Goal: Check status: Check status

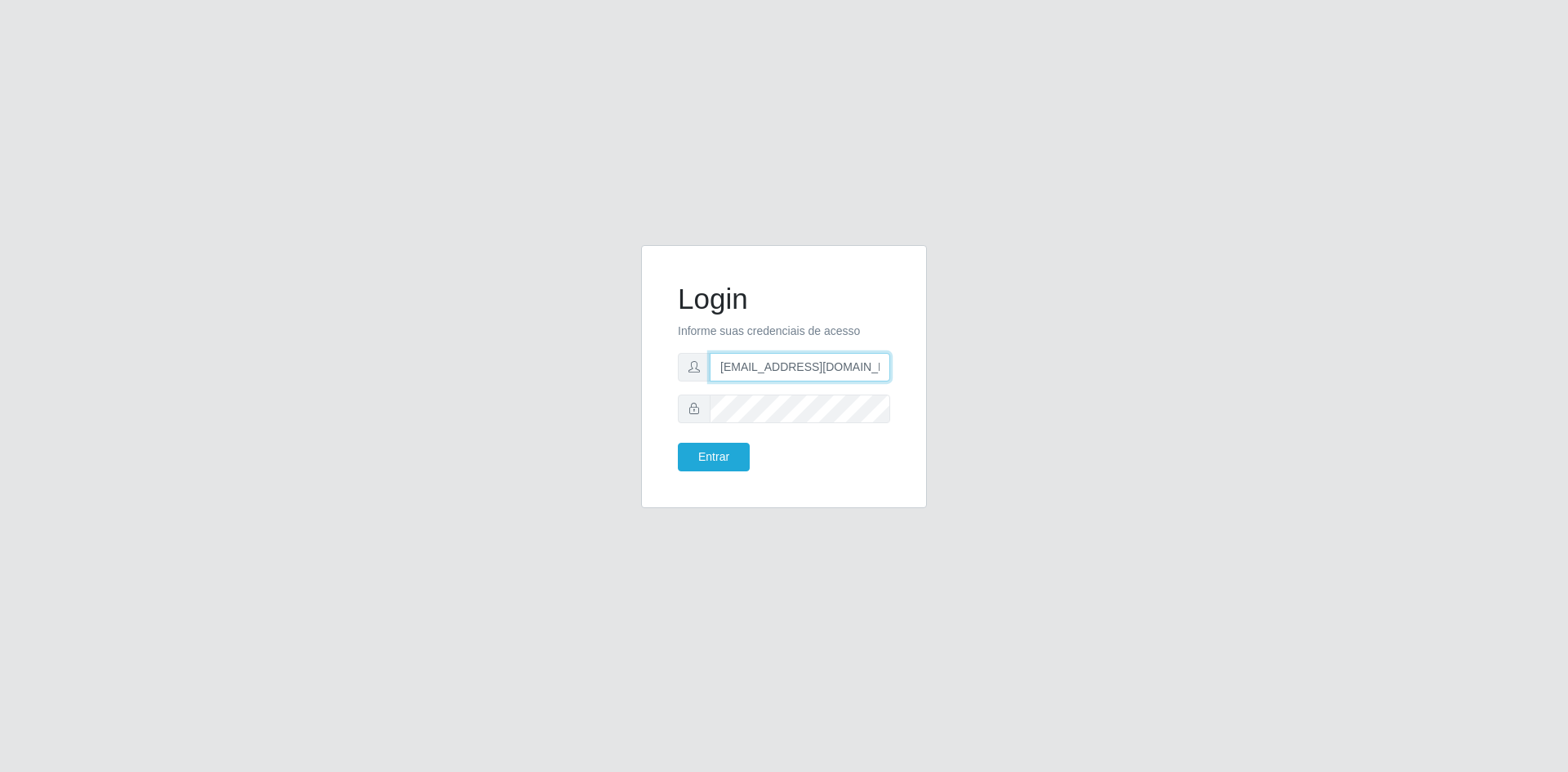
click at [759, 372] on input "[EMAIL_ADDRESS][DOMAIN_NAME]" at bounding box center [800, 366] width 181 height 28
type input "[EMAIL_ADDRESS][DOMAIN_NAME]"
click at [707, 466] on button "Entrar" at bounding box center [714, 457] width 72 height 28
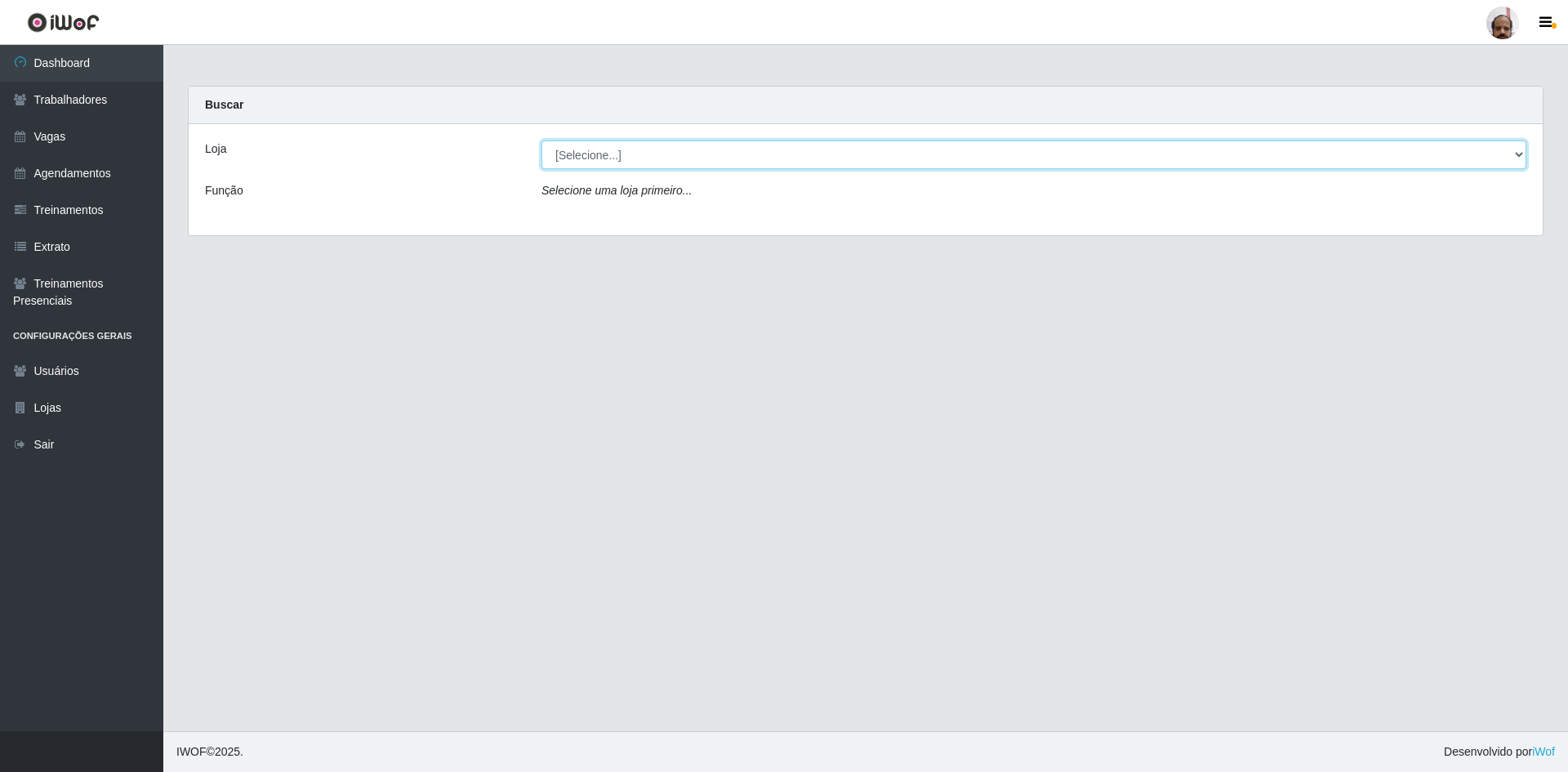
click at [733, 159] on select "[Selecione...] Mar Vermelho - Loja 05" at bounding box center [1034, 154] width 985 height 28
select select "252"
click at [542, 140] on select "[Selecione...] Mar Vermelho - Loja 05" at bounding box center [1034, 154] width 985 height 28
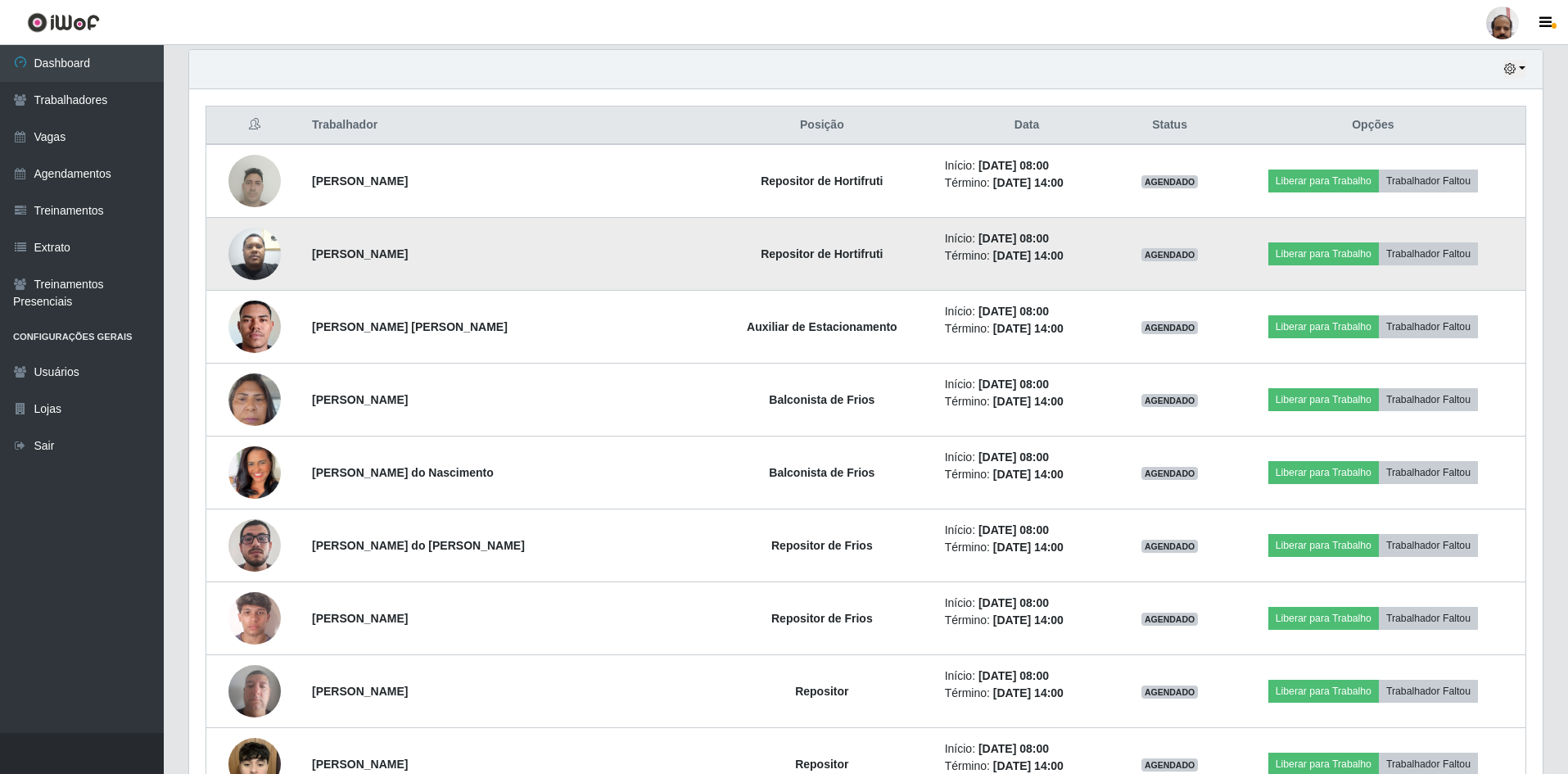
scroll to position [655, 0]
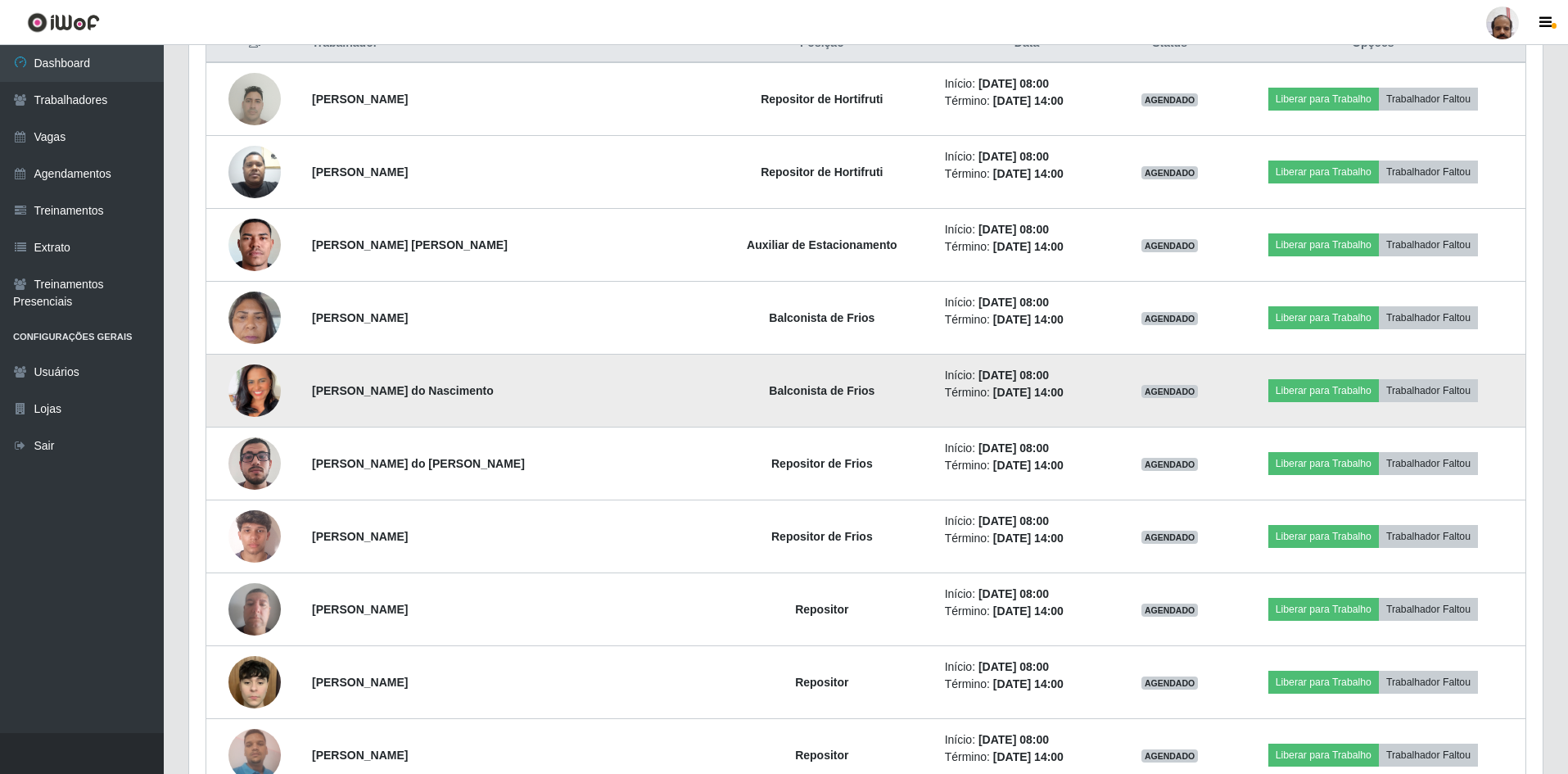
click at [271, 387] on img at bounding box center [254, 390] width 52 height 93
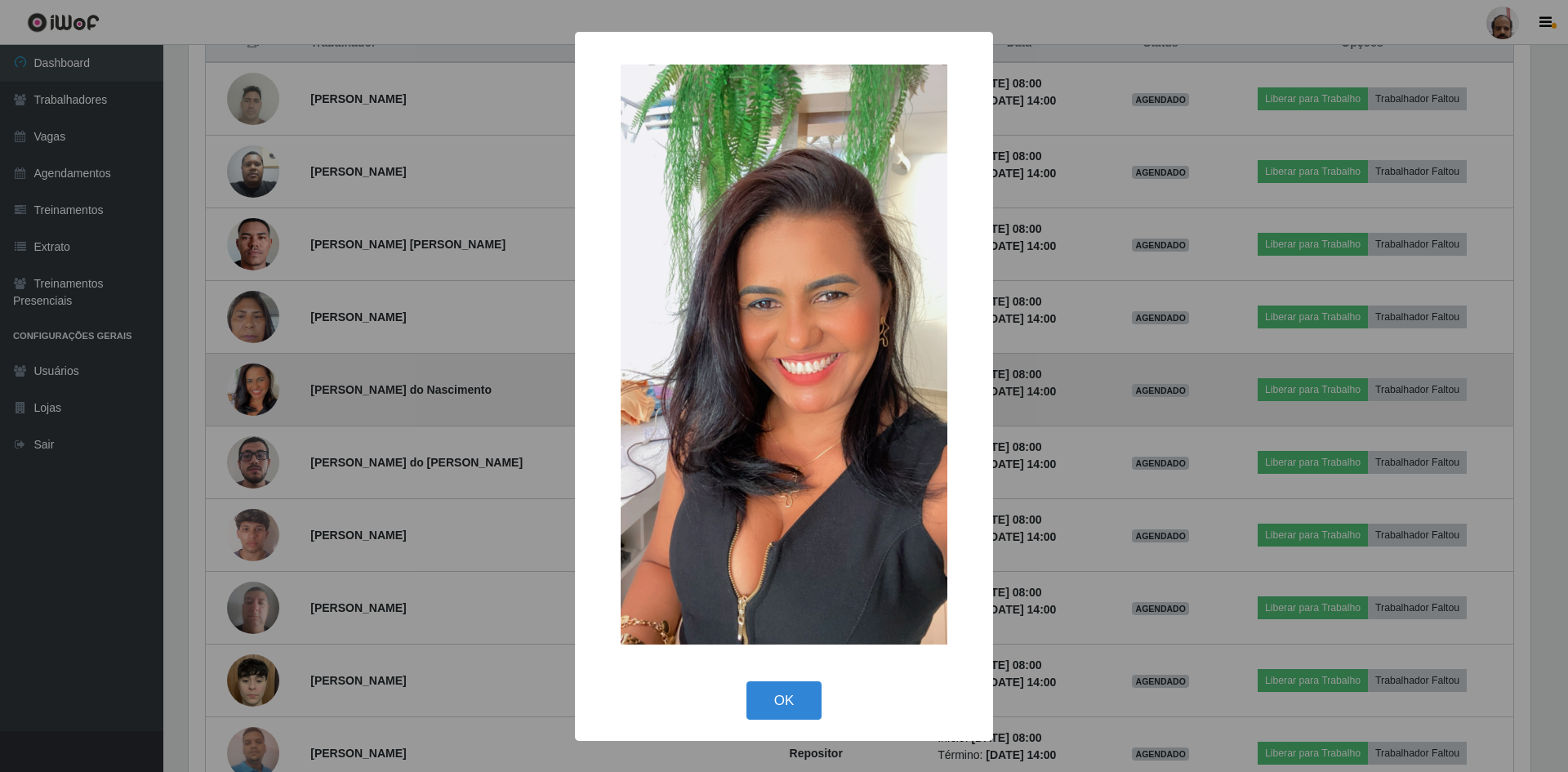
click at [271, 386] on div "× OK Cancel" at bounding box center [784, 386] width 1568 height 772
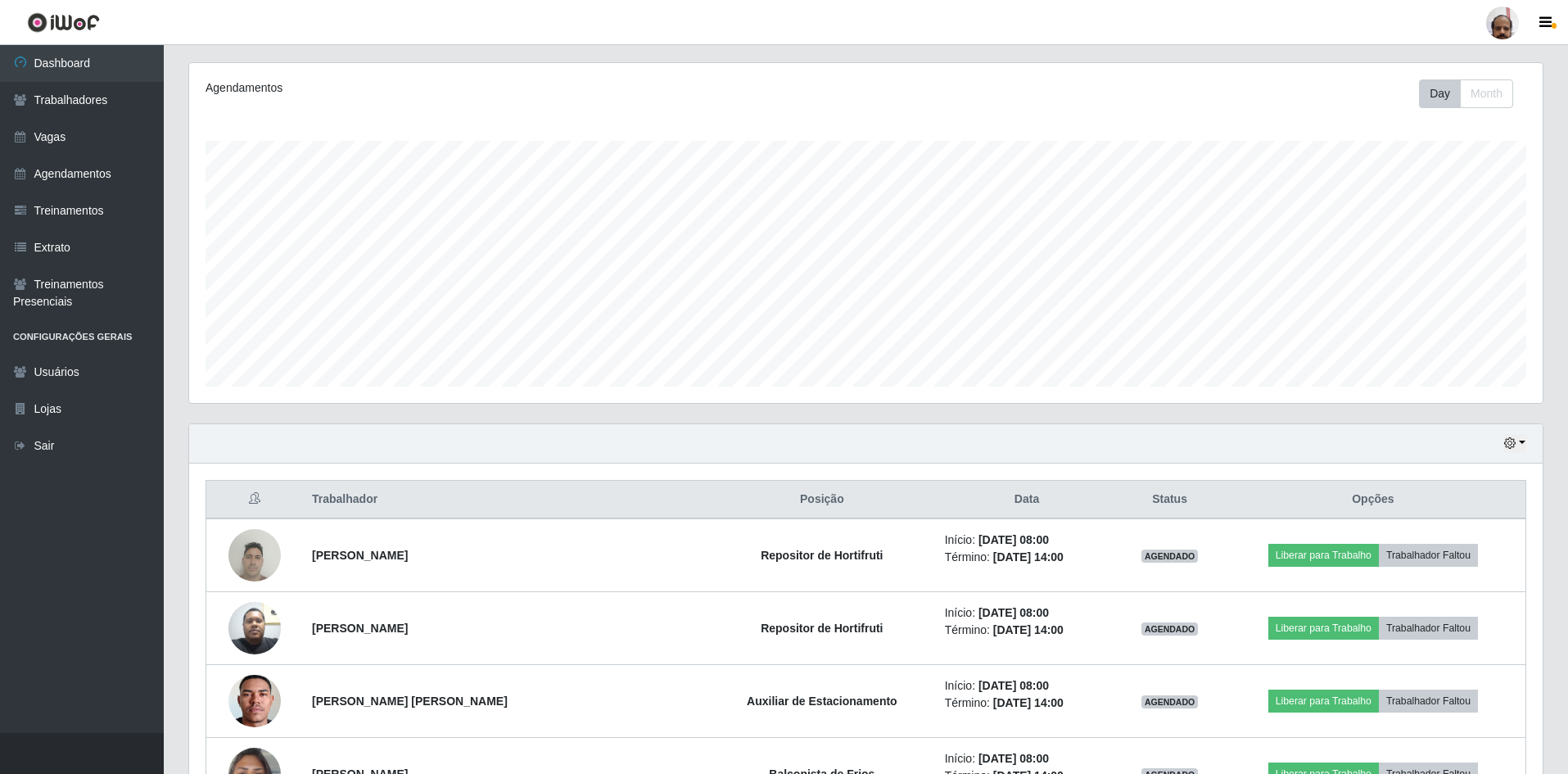
scroll to position [198, 0]
click at [1521, 444] on button "button" at bounding box center [1514, 444] width 23 height 19
click at [1442, 541] on button "3 dias" at bounding box center [1460, 542] width 130 height 35
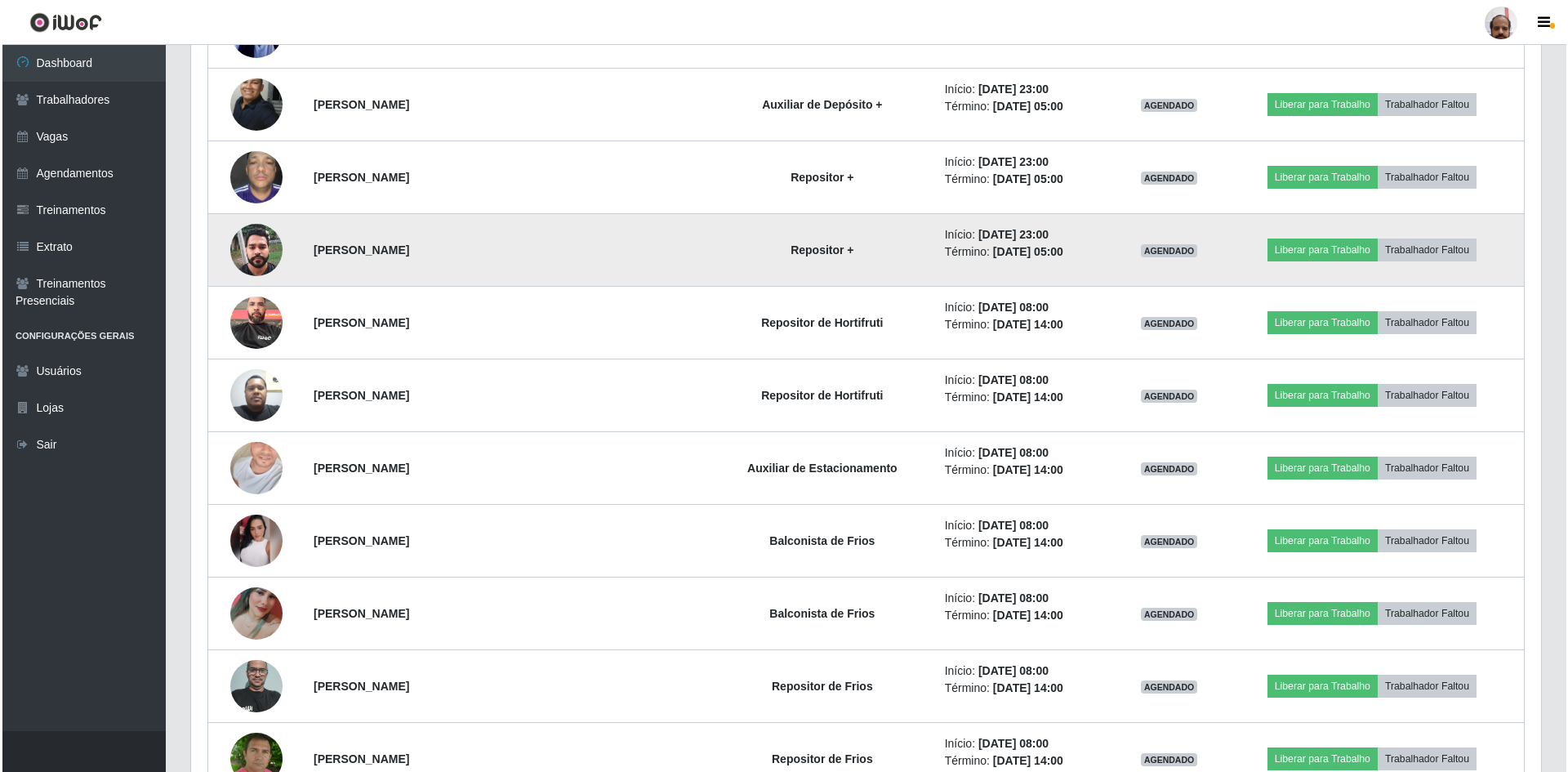
scroll to position [2974, 0]
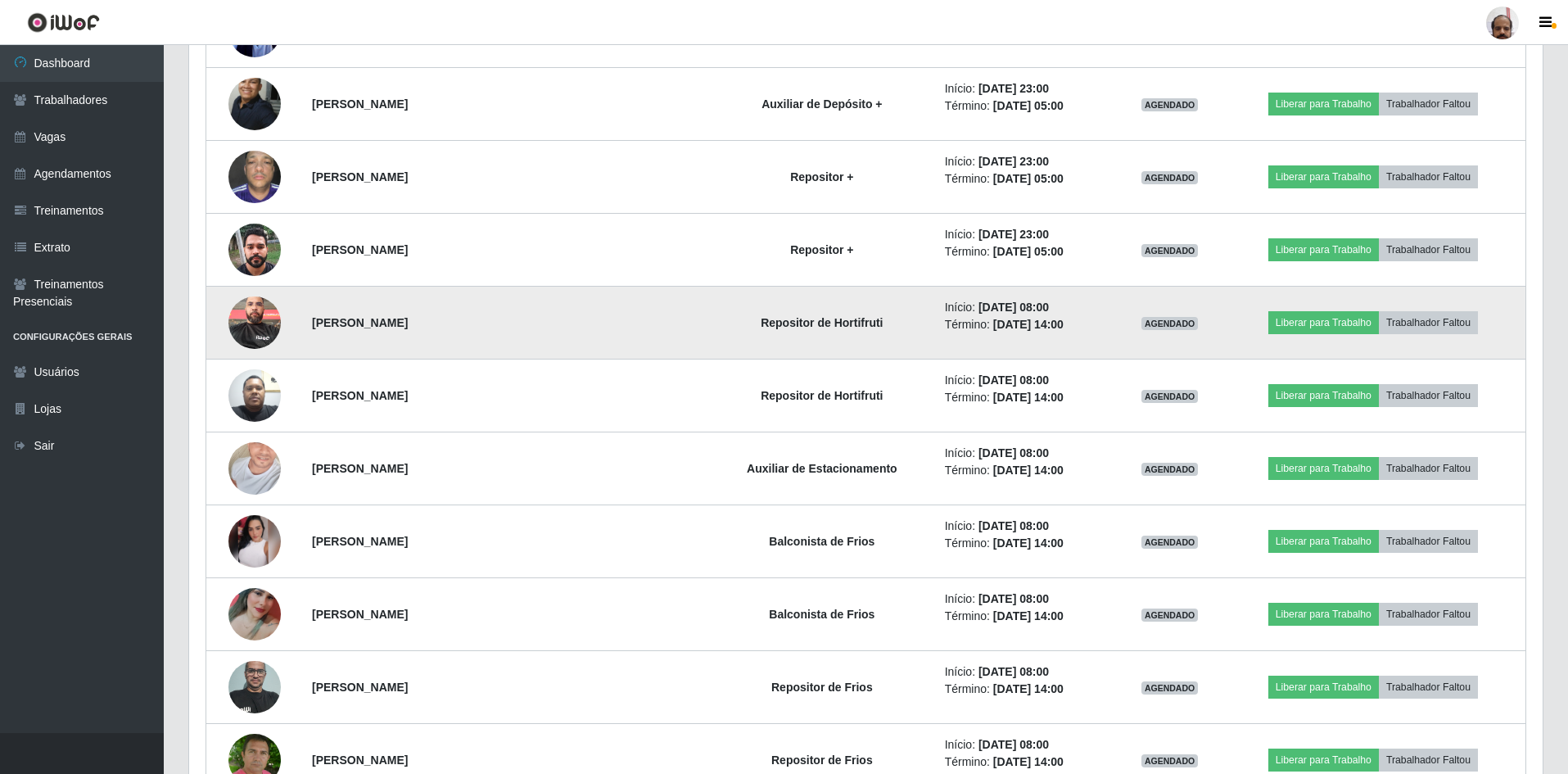
click at [259, 326] on img at bounding box center [254, 322] width 52 height 69
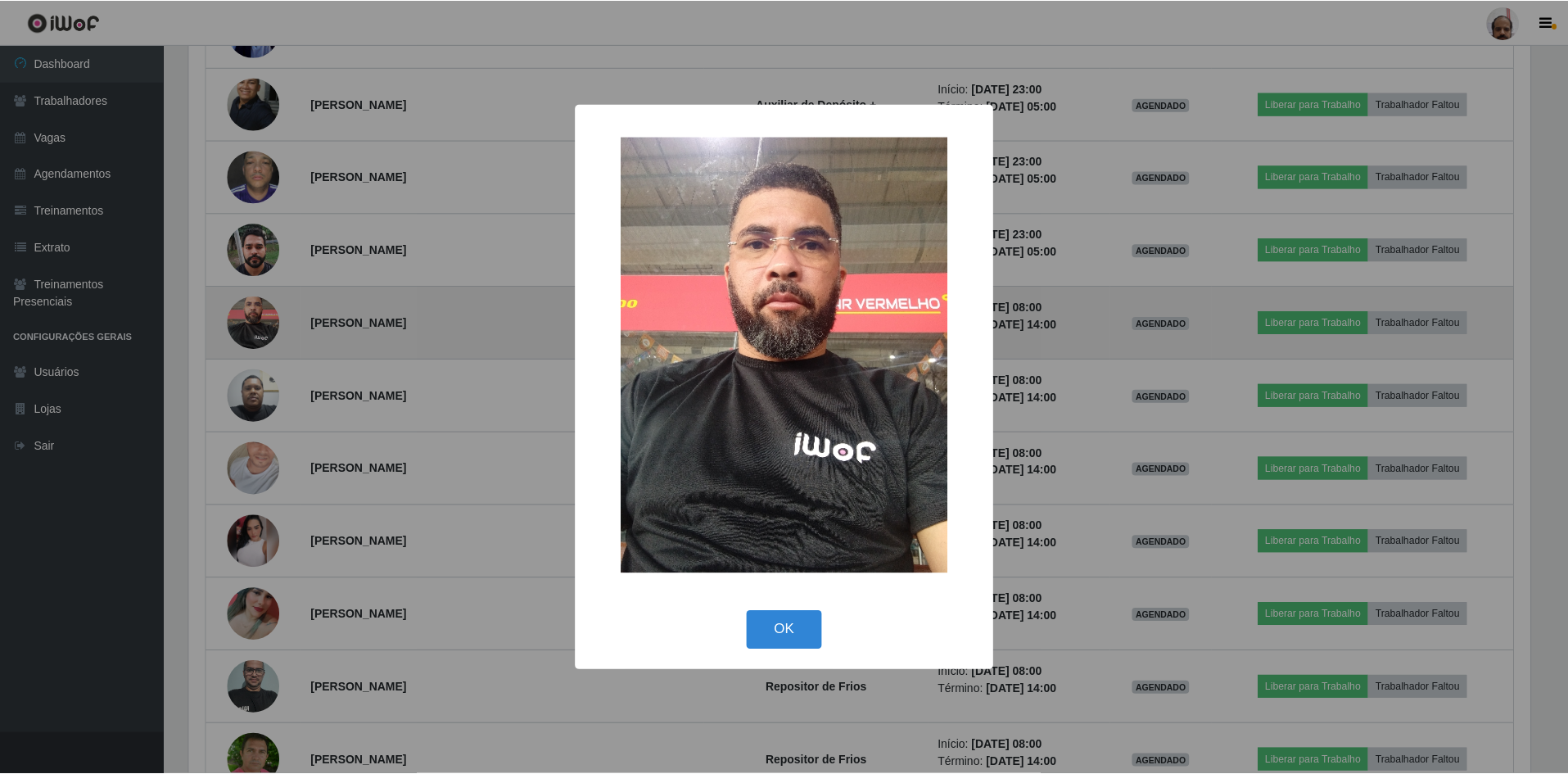
scroll to position [340, 1345]
click at [259, 326] on div "× OK Cancel" at bounding box center [786, 387] width 1572 height 774
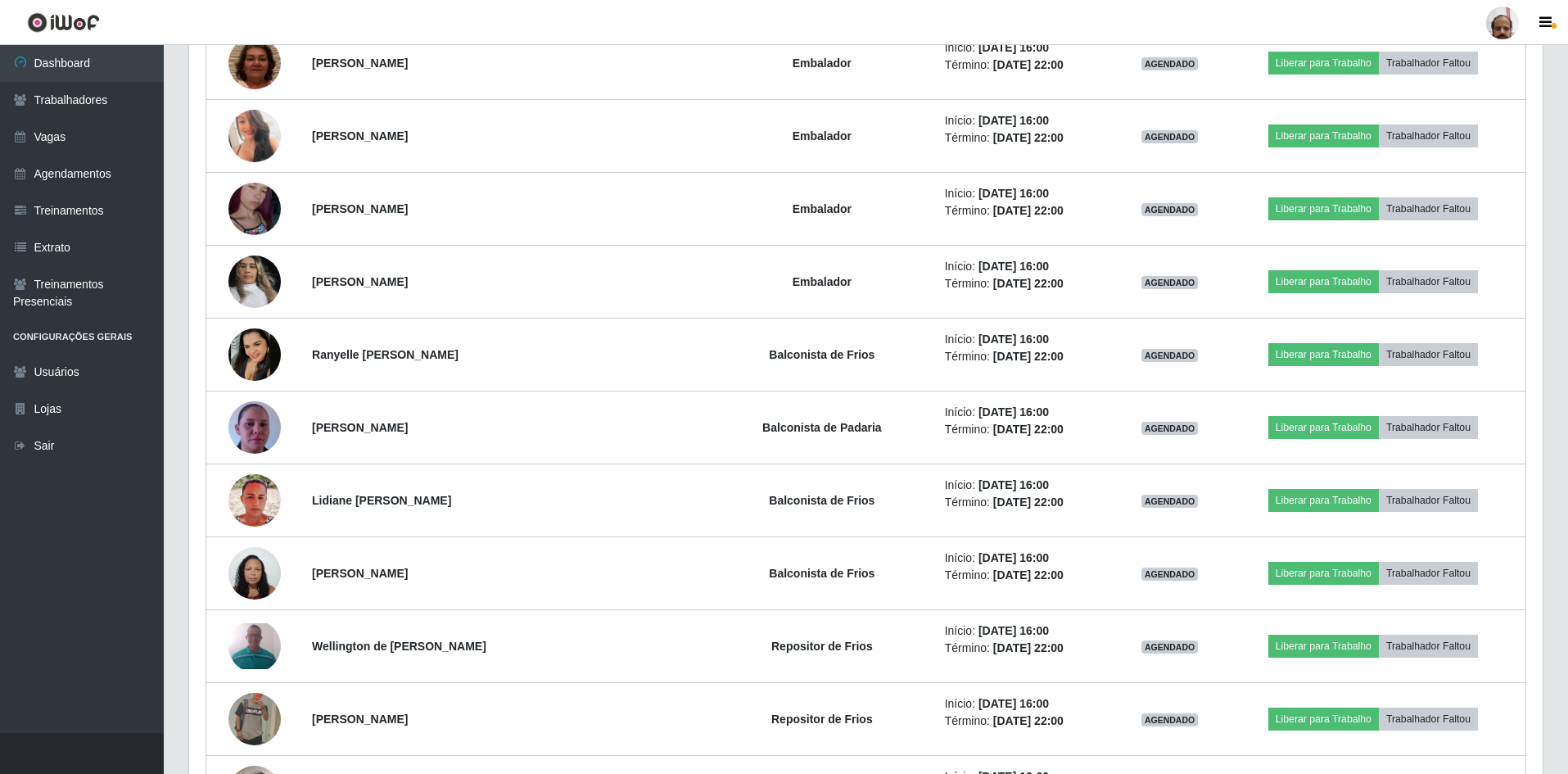
scroll to position [6748, 0]
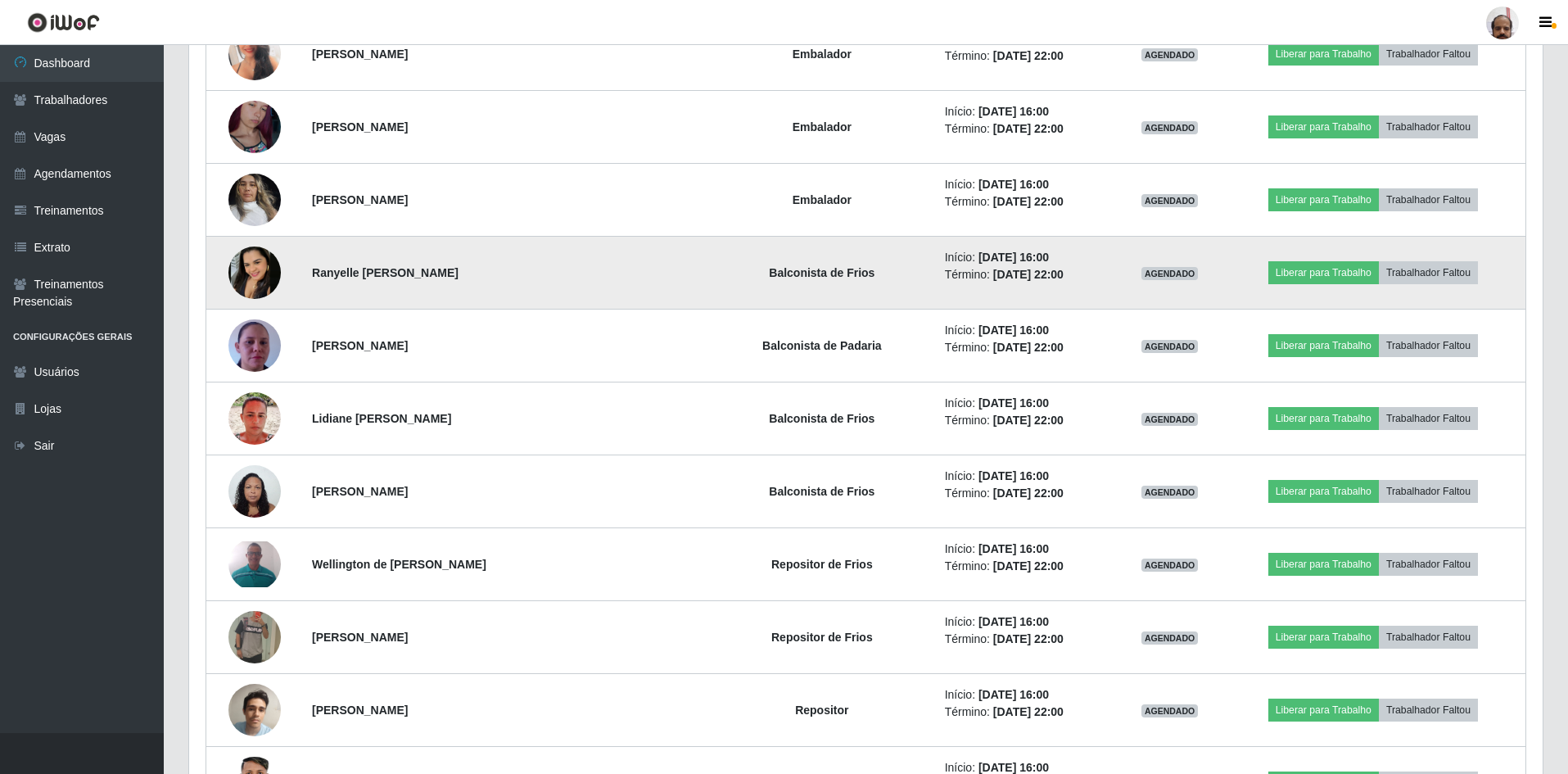
click at [250, 270] on img at bounding box center [254, 272] width 52 height 52
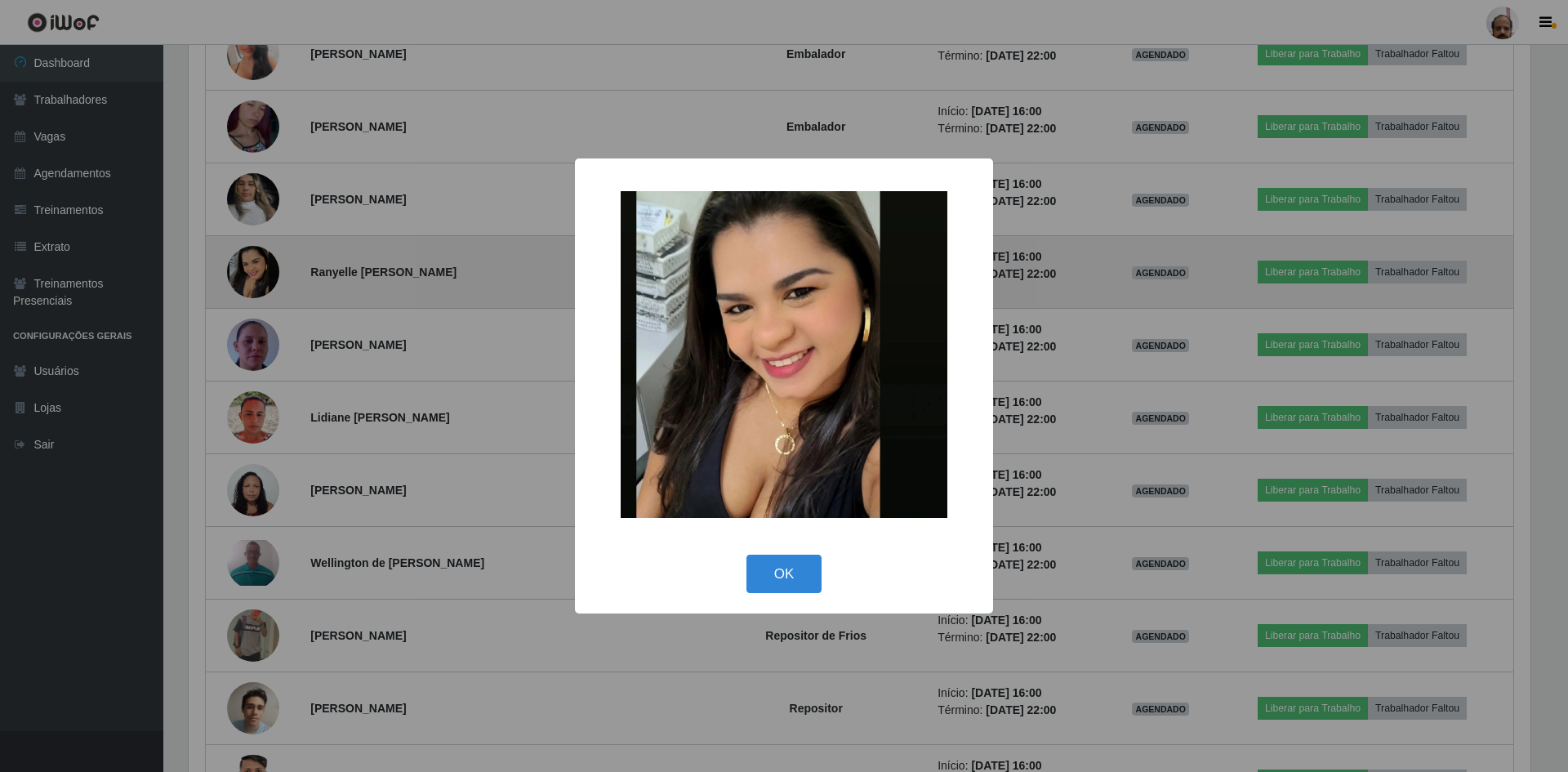
click at [250, 270] on div "× OK Cancel" at bounding box center [784, 386] width 1568 height 772
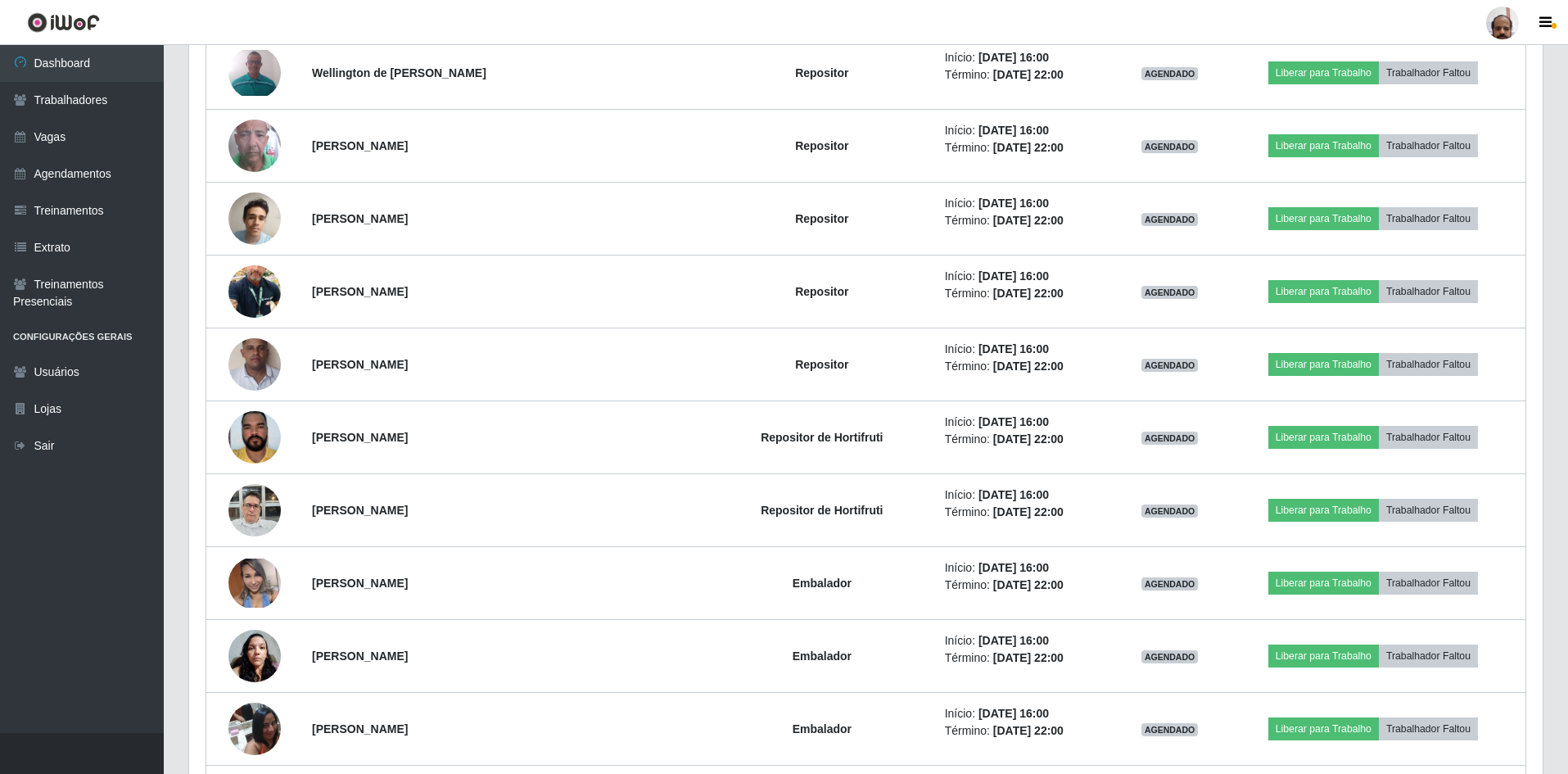
scroll to position [8712, 0]
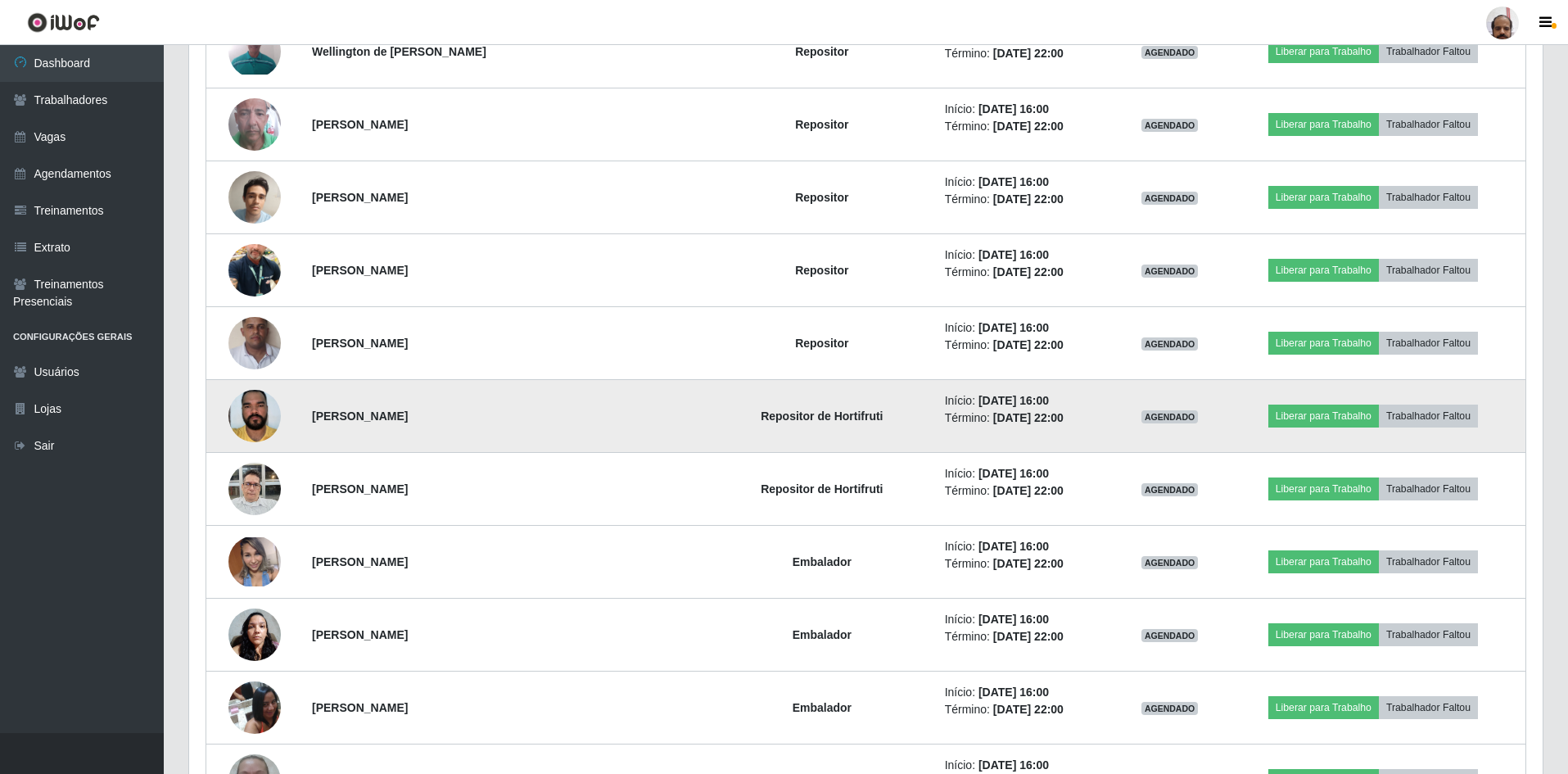
click at [270, 408] on img at bounding box center [254, 416] width 52 height 69
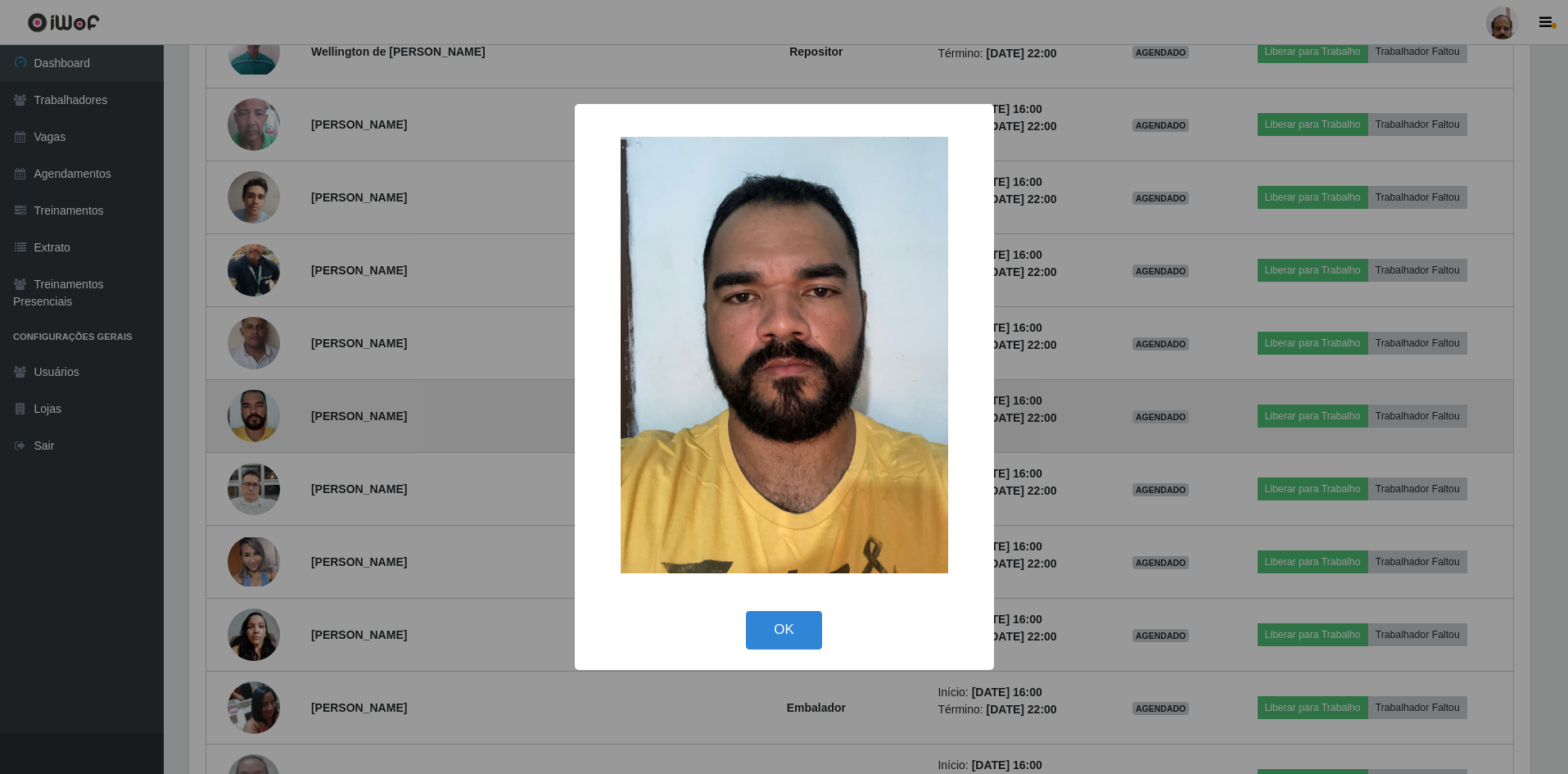
scroll to position [340, 1345]
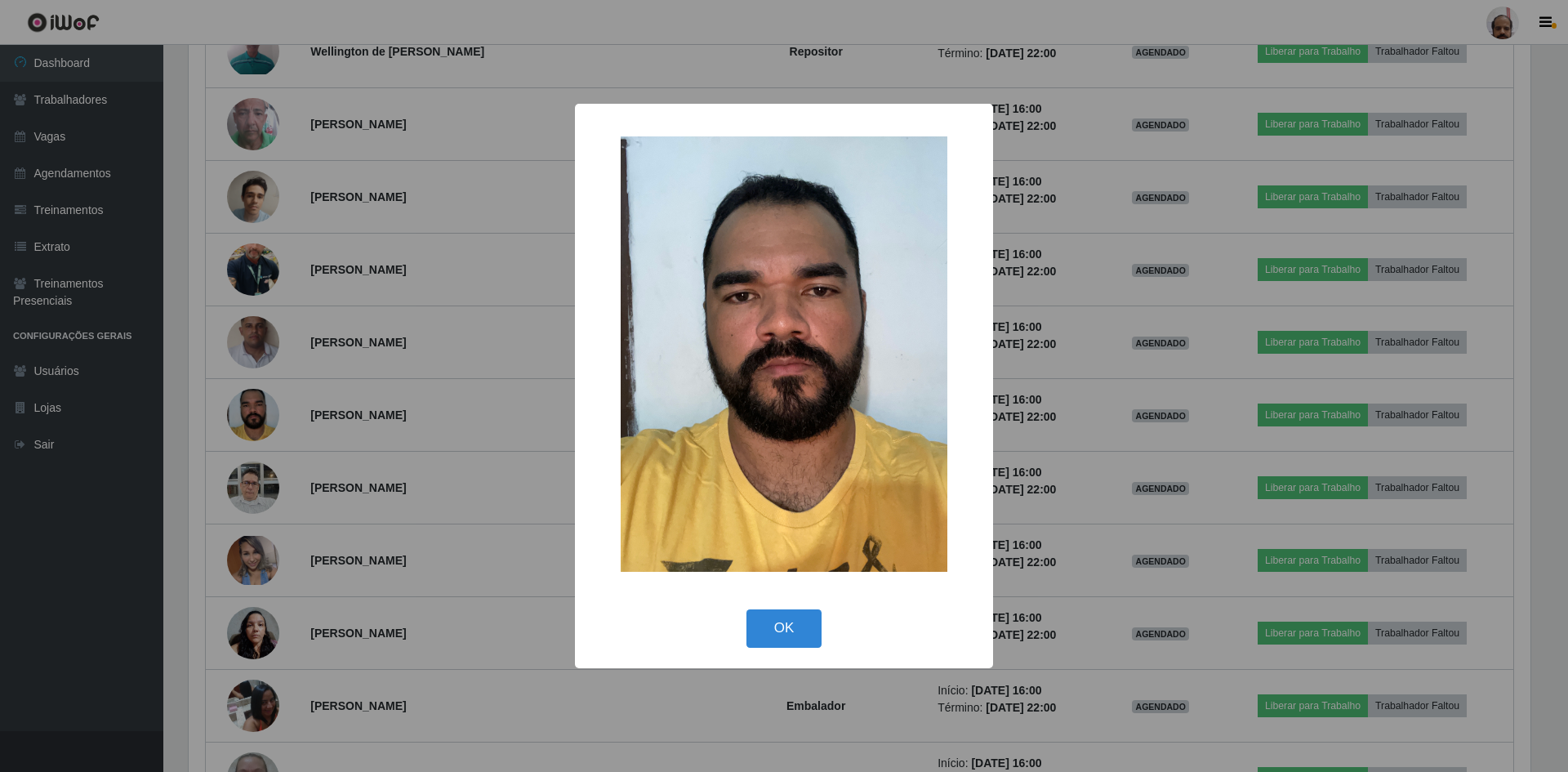
click at [276, 404] on div "× OK Cancel" at bounding box center [784, 386] width 1568 height 772
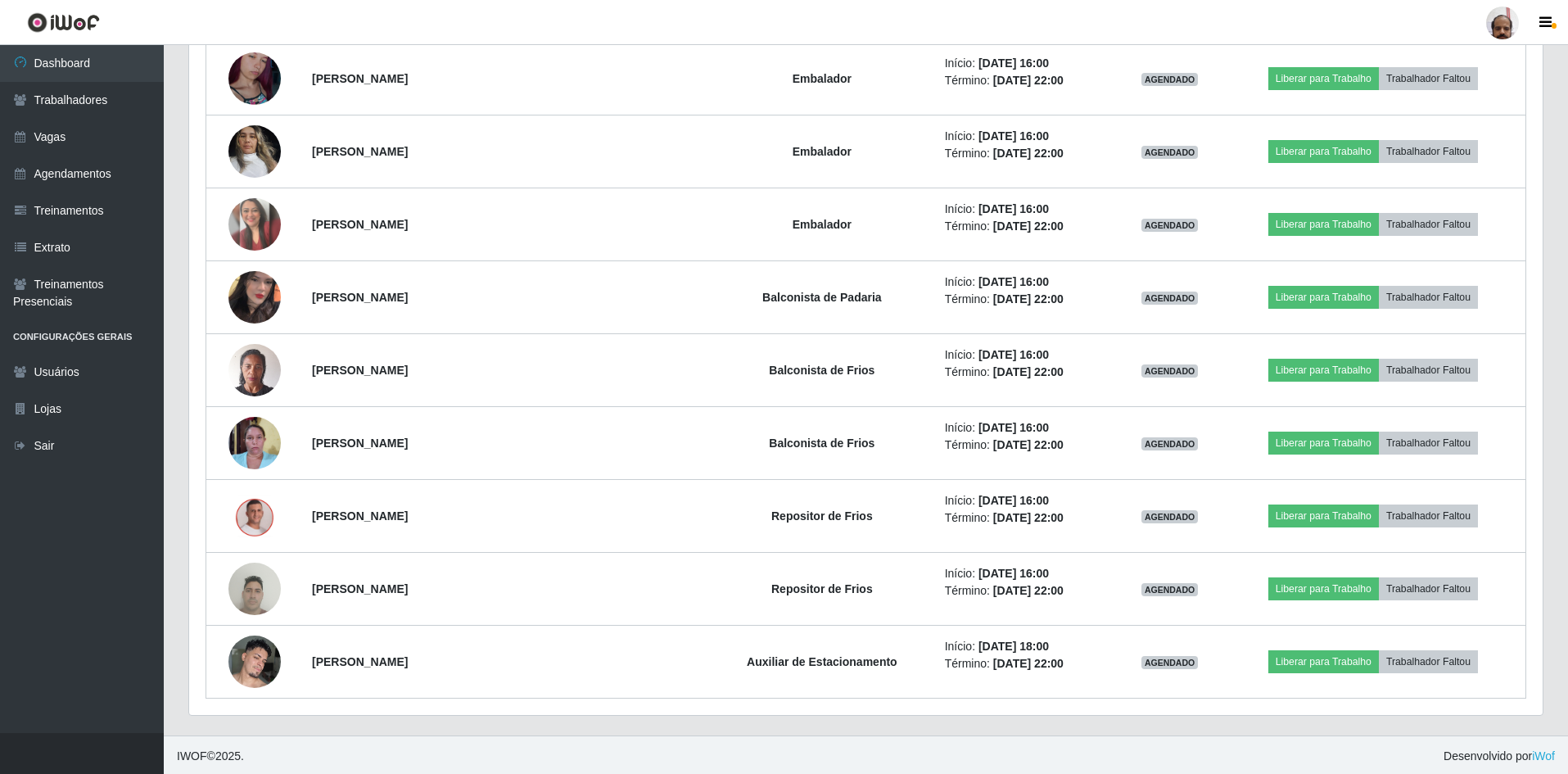
scroll to position [9707, 0]
